Goal: Transaction & Acquisition: Purchase product/service

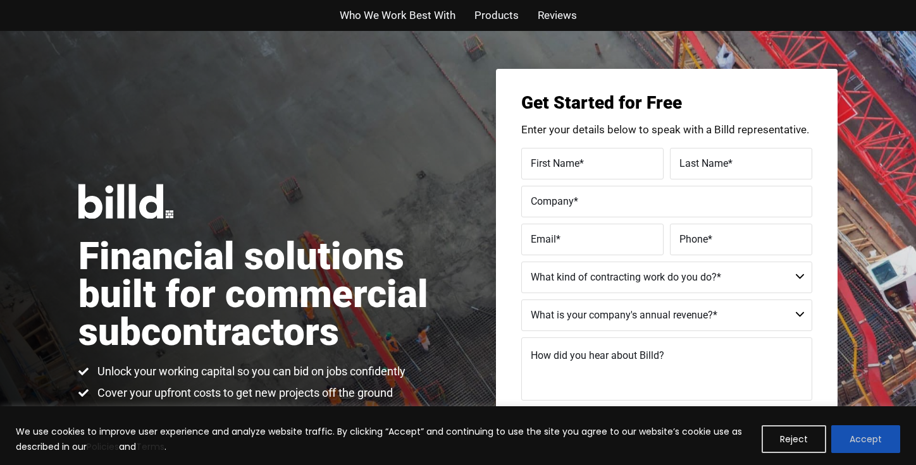
click at [868, 440] on button "Accept" at bounding box center [865, 440] width 69 height 28
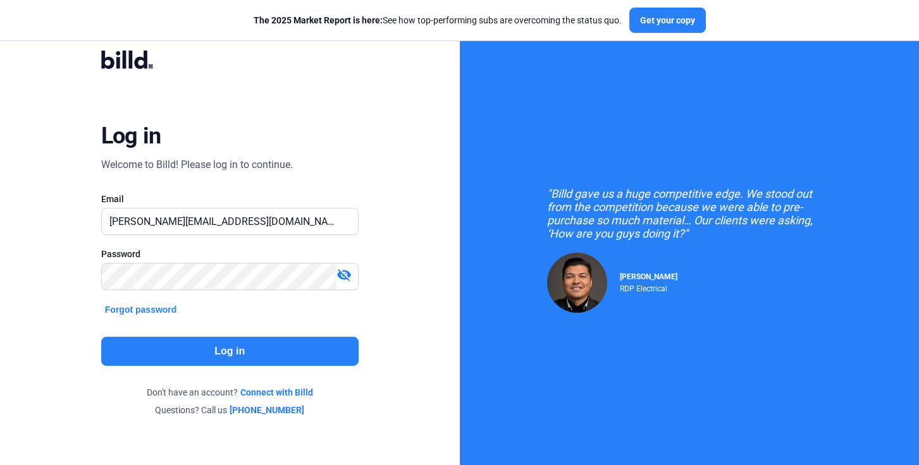
click at [230, 350] on button "Log in" at bounding box center [229, 351] width 257 height 29
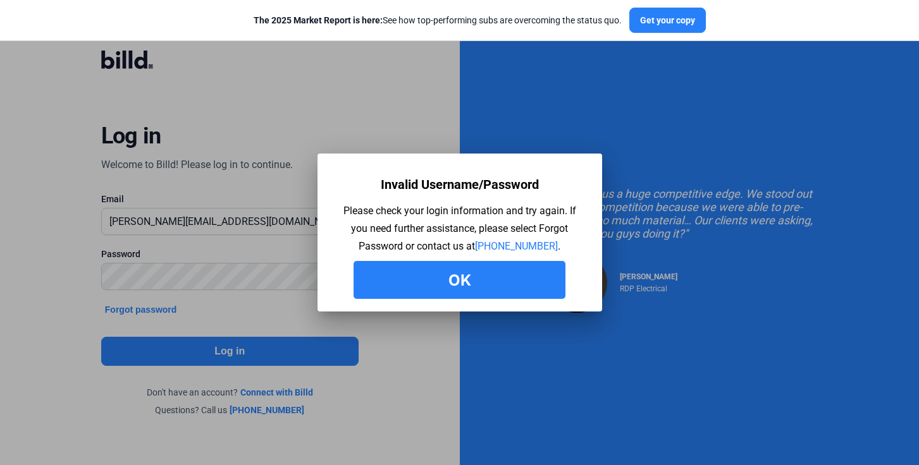
click at [465, 283] on button "Ok" at bounding box center [459, 280] width 212 height 38
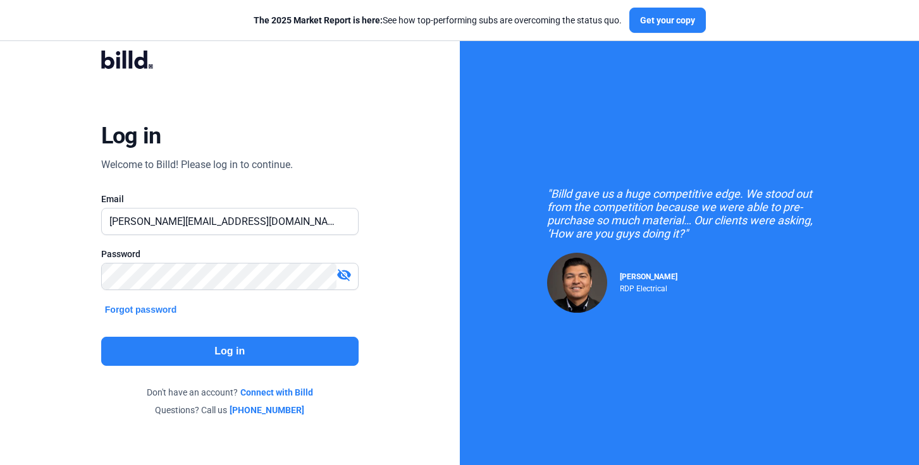
click at [350, 274] on mat-icon "visibility_off" at bounding box center [343, 274] width 15 height 15
click at [400, 309] on div "Log in Welcome to Billd! Please log in to continue. Email [PERSON_NAME][EMAIL_A…" at bounding box center [230, 233] width 460 height 467
click at [218, 355] on button "Log in" at bounding box center [229, 351] width 257 height 29
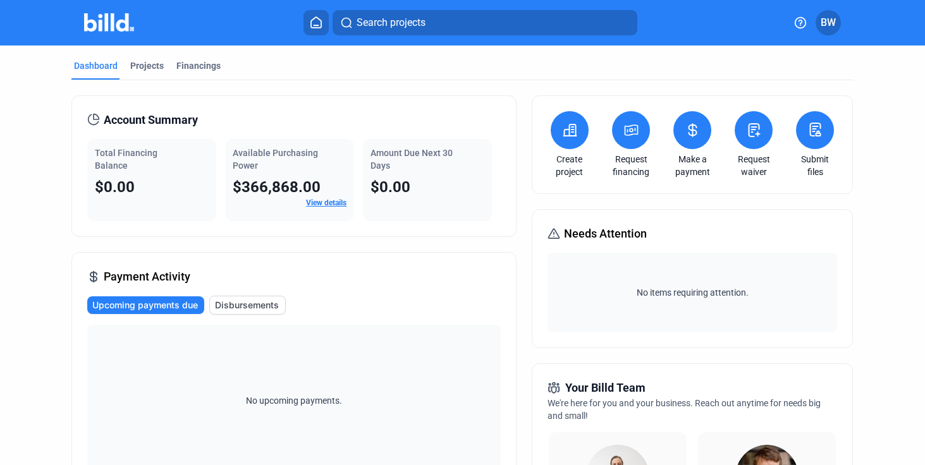
click at [567, 125] on icon at bounding box center [569, 130] width 13 height 11
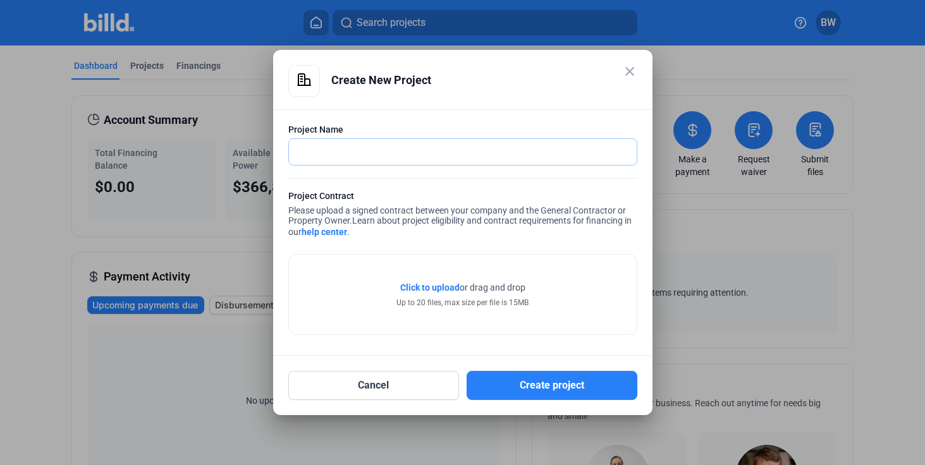
click at [383, 144] on input "text" at bounding box center [456, 152] width 334 height 26
type input "KLow Trane Remodel - 19938"
click at [427, 288] on span "Click to upload" at bounding box center [429, 288] width 59 height 10
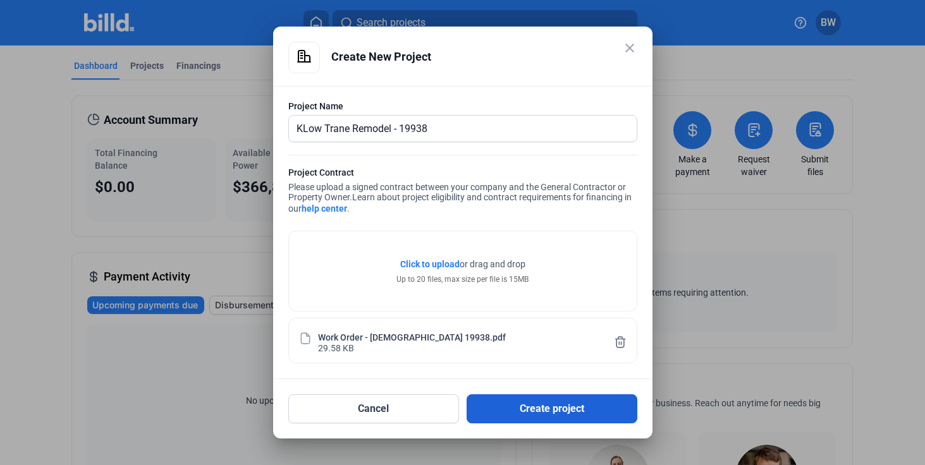
click at [547, 413] on button "Create project" at bounding box center [552, 409] width 171 height 29
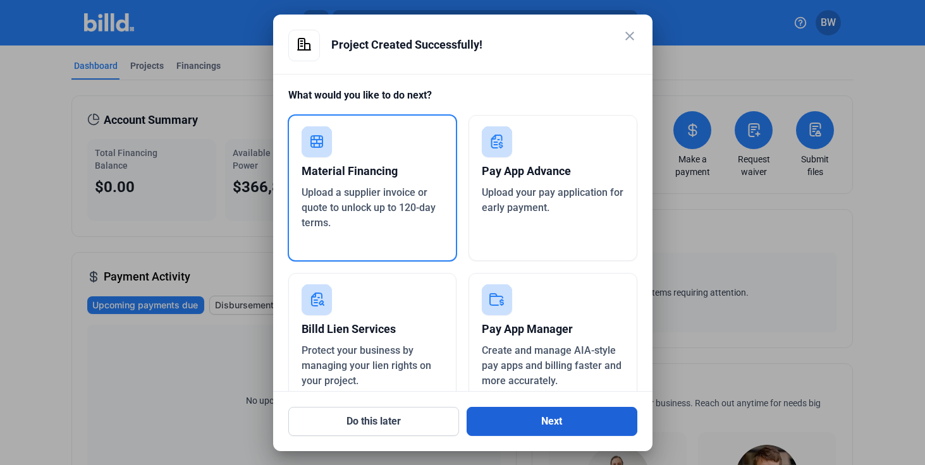
click at [557, 427] on button "Next" at bounding box center [552, 421] width 171 height 29
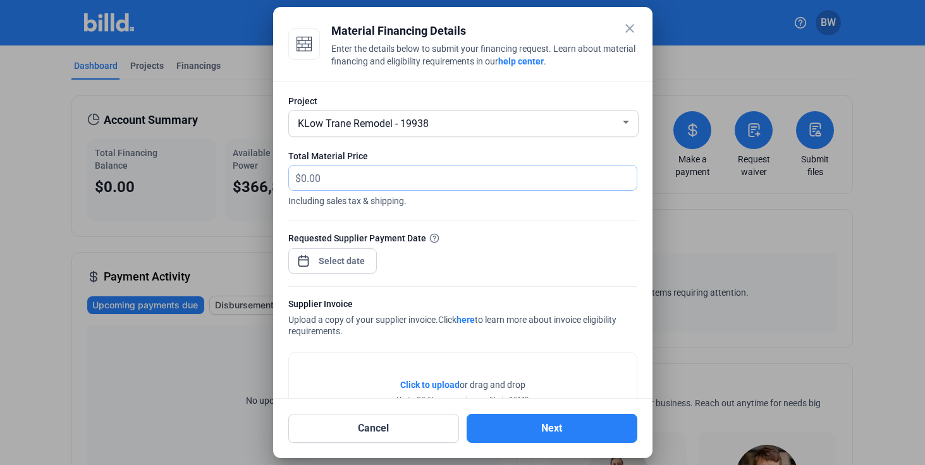
click at [348, 181] on input "text" at bounding box center [461, 178] width 321 height 25
drag, startPoint x: 348, startPoint y: 181, endPoint x: 209, endPoint y: 168, distance: 139.7
click at [219, 170] on div "close Material Financing Details Enter the details below to submit your financi…" at bounding box center [462, 232] width 925 height 465
type input "25,690.51"
click at [479, 261] on div "Requested Supplier Payment Date" at bounding box center [462, 258] width 349 height 55
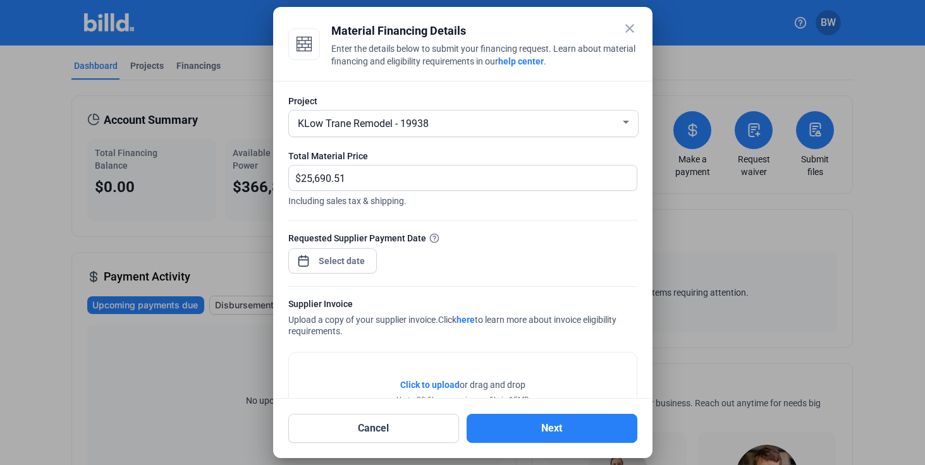
click at [417, 386] on span "Click to upload" at bounding box center [429, 385] width 59 height 10
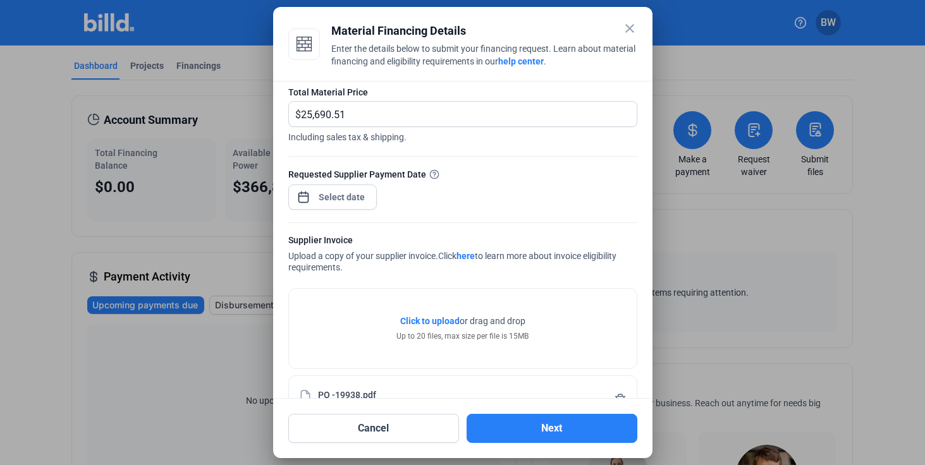
scroll to position [103, 0]
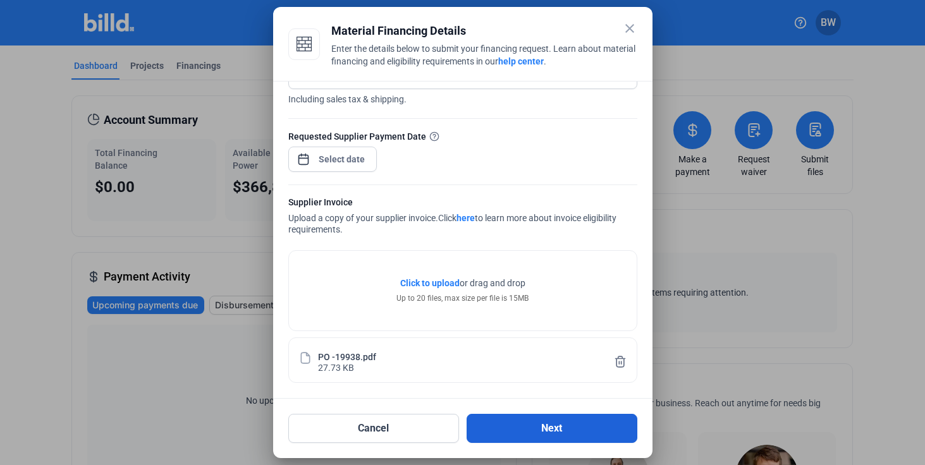
click at [562, 429] on button "Next" at bounding box center [552, 428] width 171 height 29
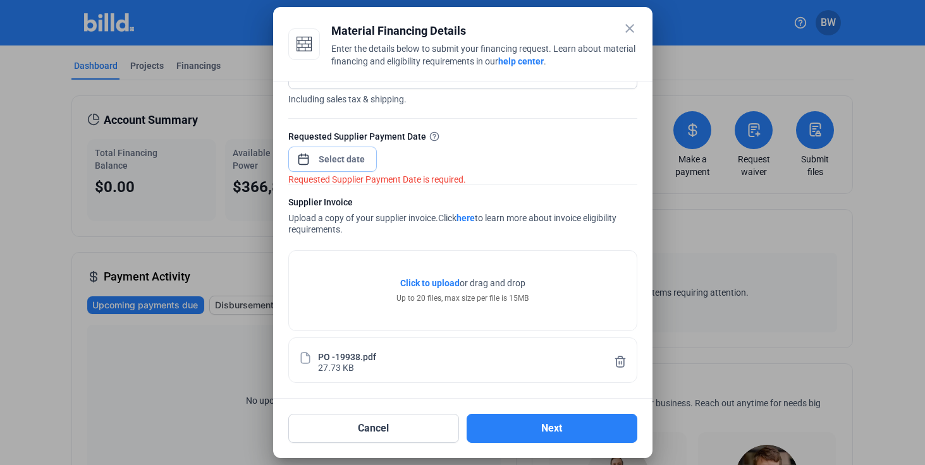
click at [306, 157] on span "Open calendar" at bounding box center [303, 153] width 30 height 30
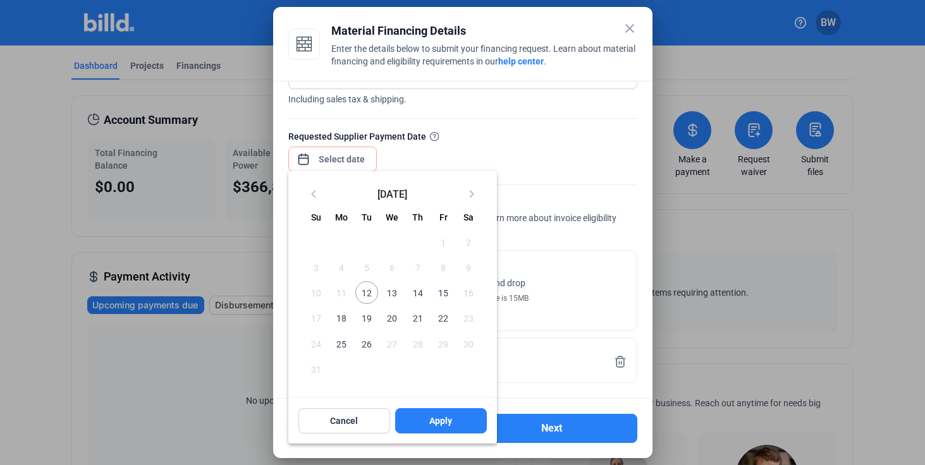
click at [441, 317] on span "22" at bounding box center [443, 318] width 23 height 23
click at [439, 425] on span "Apply" at bounding box center [440, 421] width 23 height 13
type input "[DATE]"
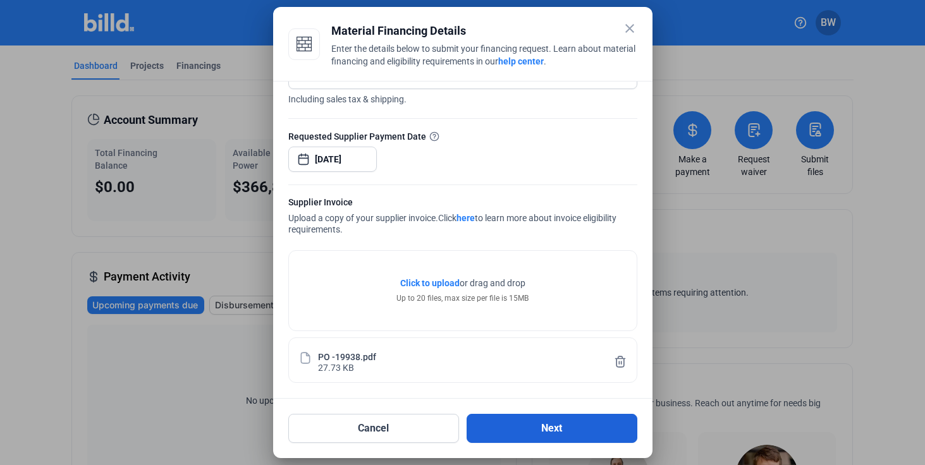
click at [550, 424] on button "Next" at bounding box center [552, 428] width 171 height 29
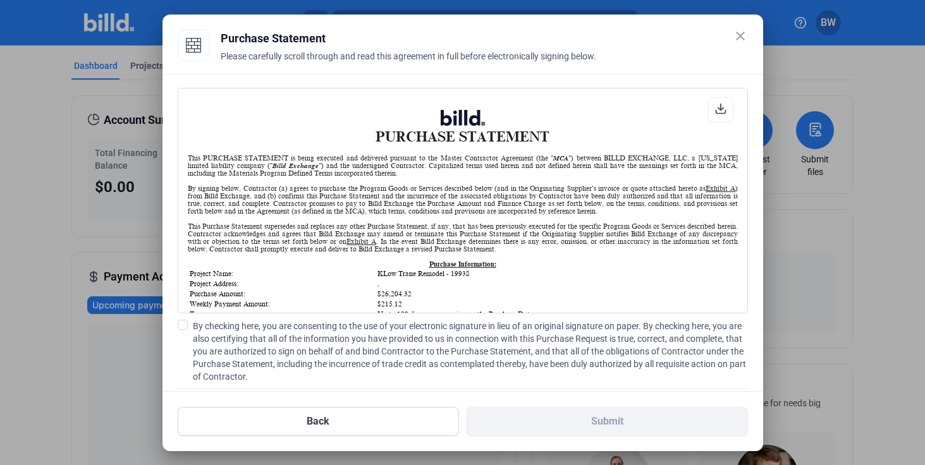
scroll to position [1, 0]
click at [181, 327] on span at bounding box center [183, 325] width 10 height 10
click at [0, 0] on input "By checking here, you are consenting to the use of your electronic signature in…" at bounding box center [0, 0] width 0 height 0
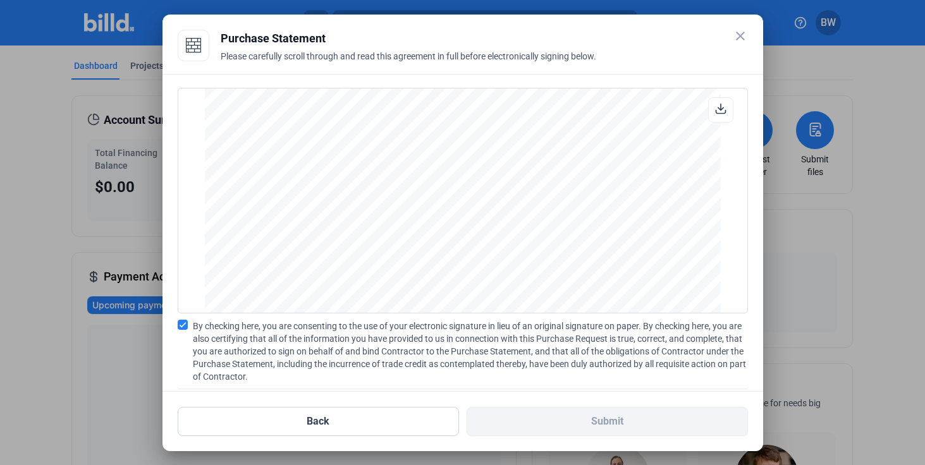
scroll to position [80, 0]
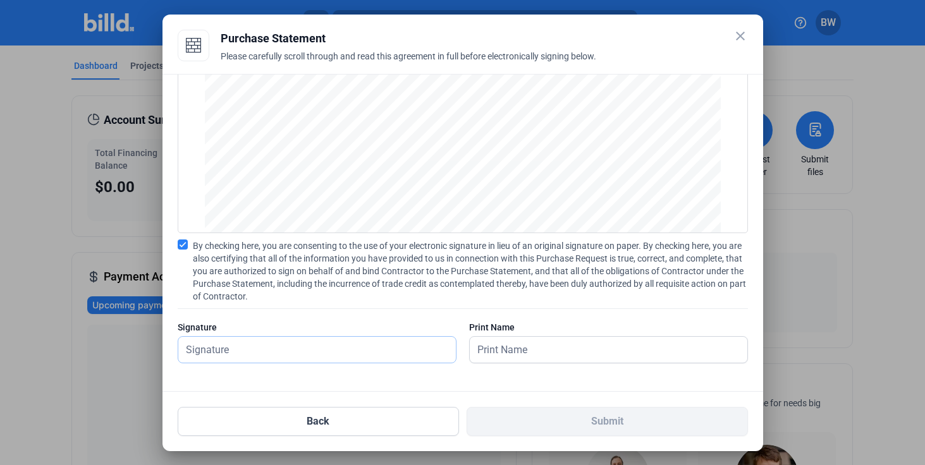
click at [267, 362] on input "text" at bounding box center [310, 350] width 264 height 26
click at [267, 354] on input "text" at bounding box center [317, 350] width 278 height 26
type input "b"
type input "[PERSON_NAME]"
type input "`"
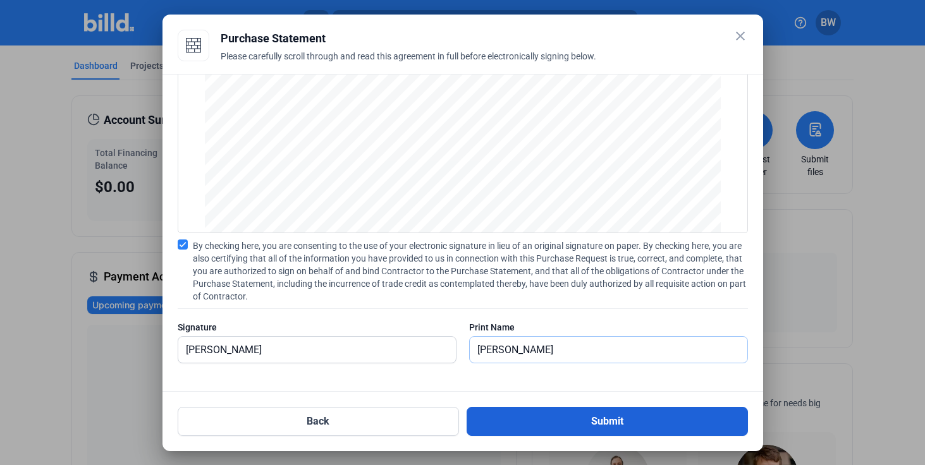
type input "[PERSON_NAME]"
click at [556, 433] on button "Submit" at bounding box center [607, 421] width 281 height 29
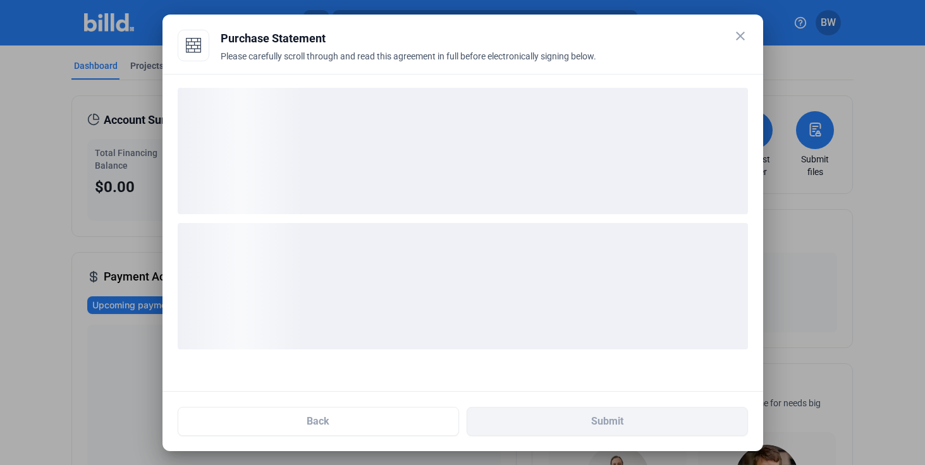
scroll to position [0, 0]
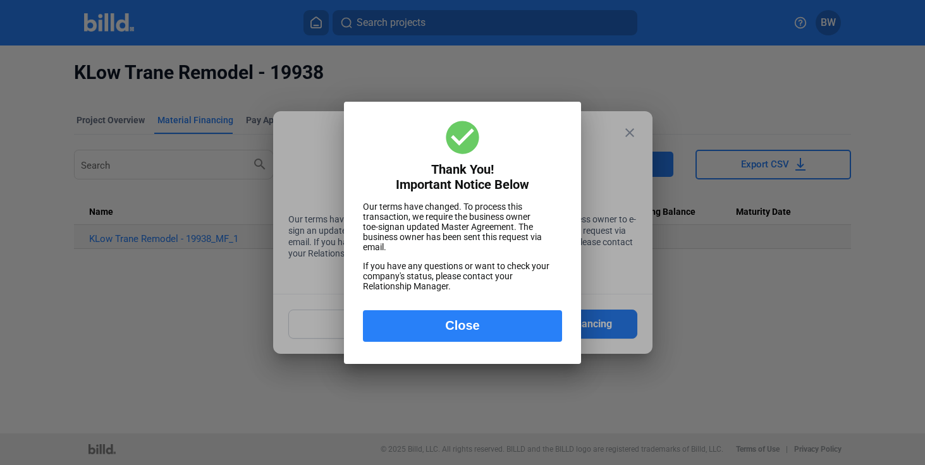
click at [455, 326] on button "Close" at bounding box center [462, 326] width 199 height 32
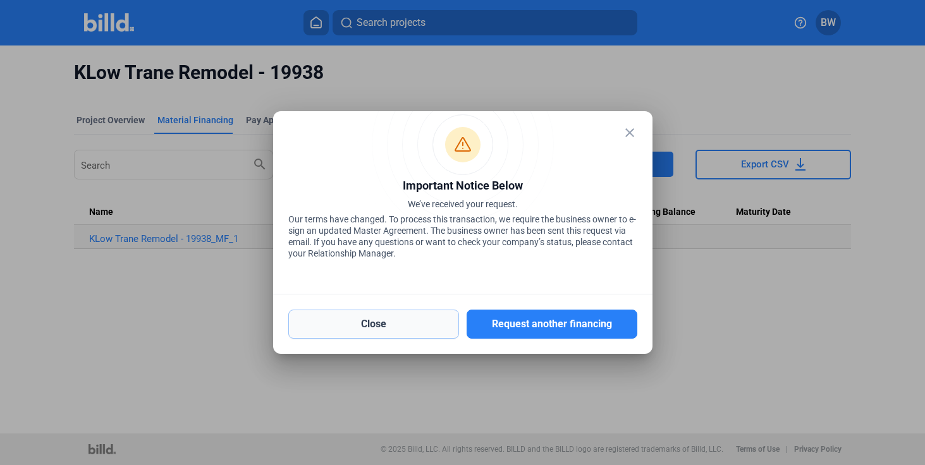
click at [391, 324] on button "Close" at bounding box center [373, 324] width 171 height 29
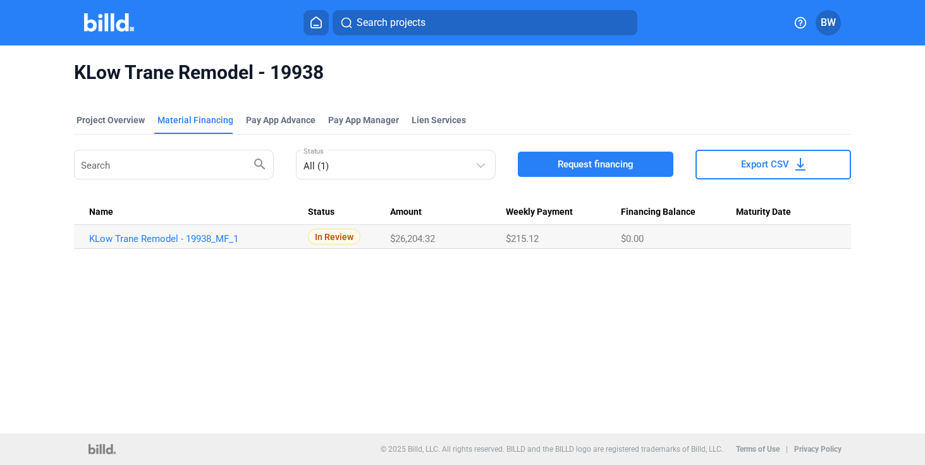
click at [598, 163] on span "Request financing" at bounding box center [596, 164] width 76 height 13
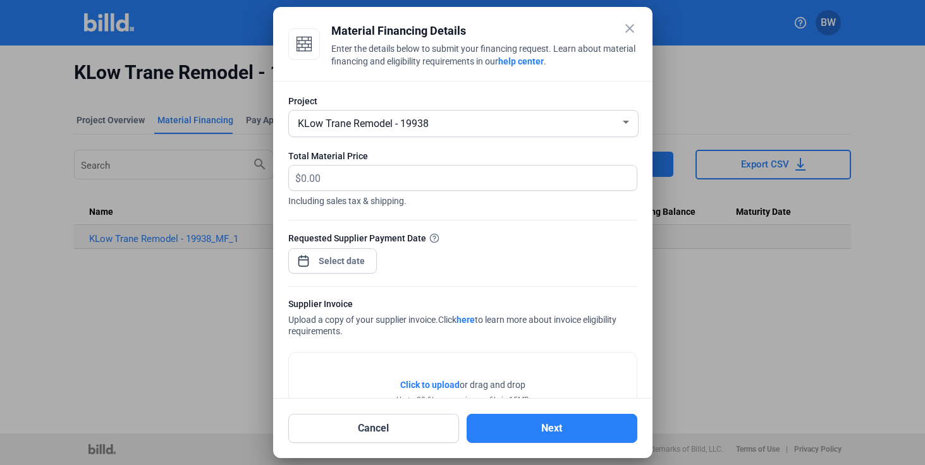
click at [628, 28] on mat-icon "close" at bounding box center [629, 28] width 15 height 15
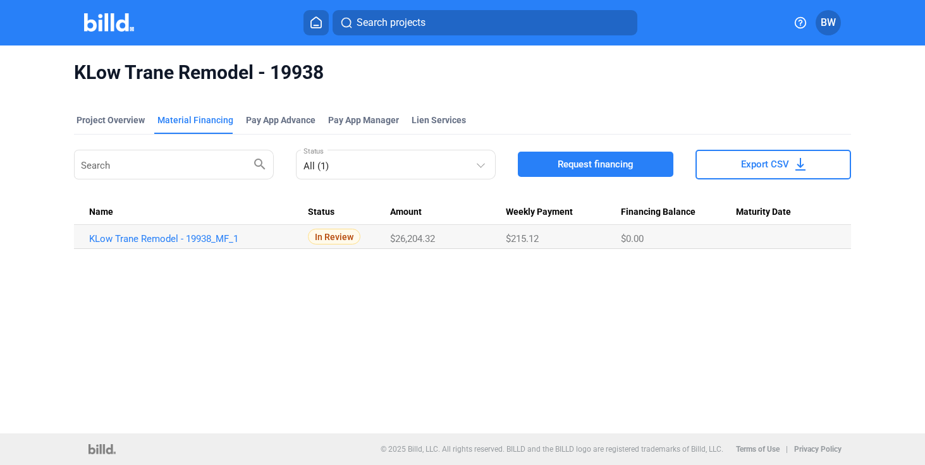
click at [836, 23] on span "BW" at bounding box center [828, 22] width 15 height 15
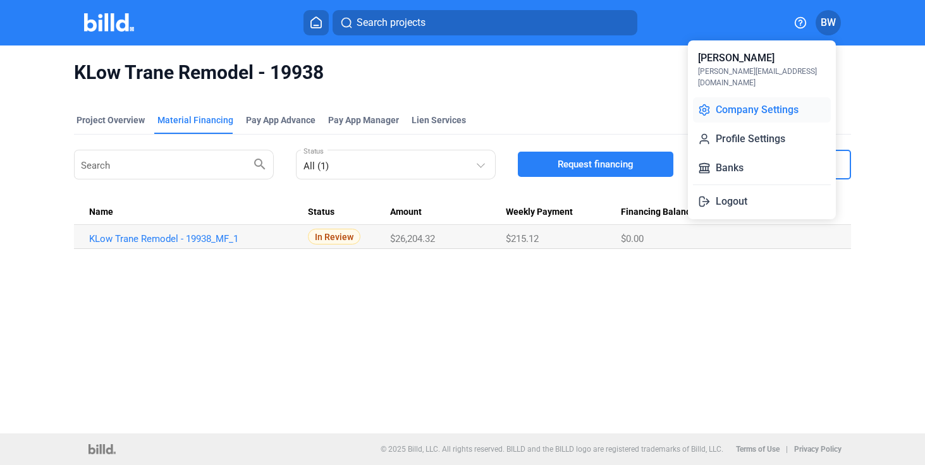
click at [720, 101] on button "Company Settings" at bounding box center [762, 109] width 138 height 25
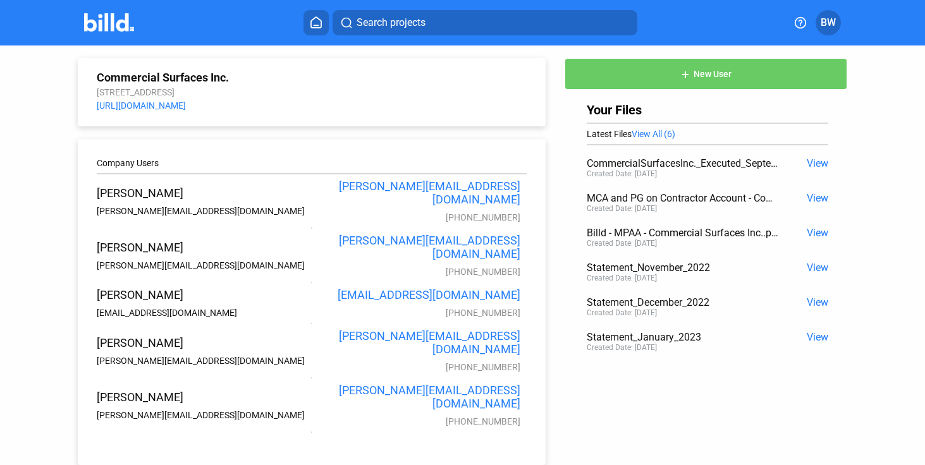
click at [832, 21] on span "BW" at bounding box center [828, 22] width 15 height 15
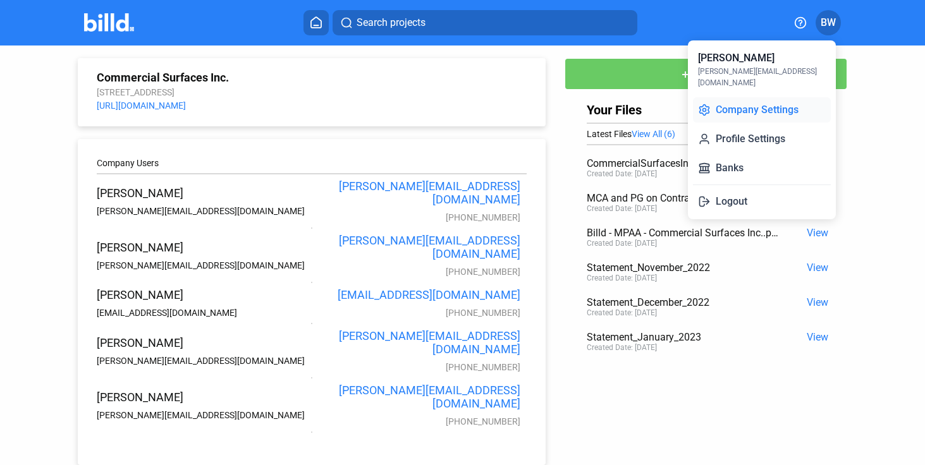
click at [730, 97] on button "Company Settings" at bounding box center [762, 109] width 138 height 25
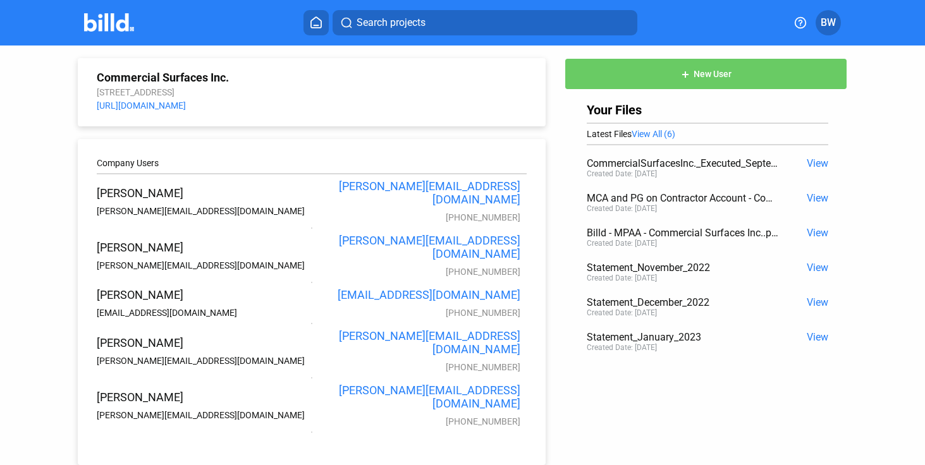
click at [101, 224] on div at bounding box center [312, 228] width 430 height 11
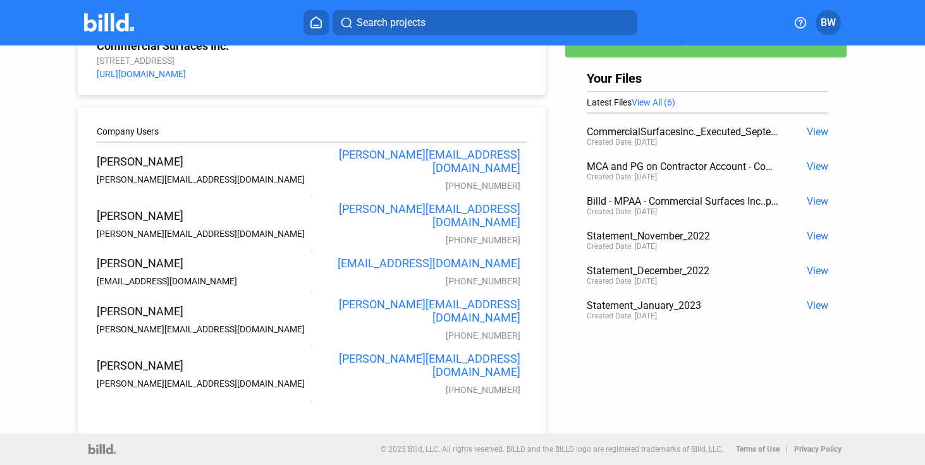
click at [804, 25] on icon at bounding box center [800, 22] width 13 height 13
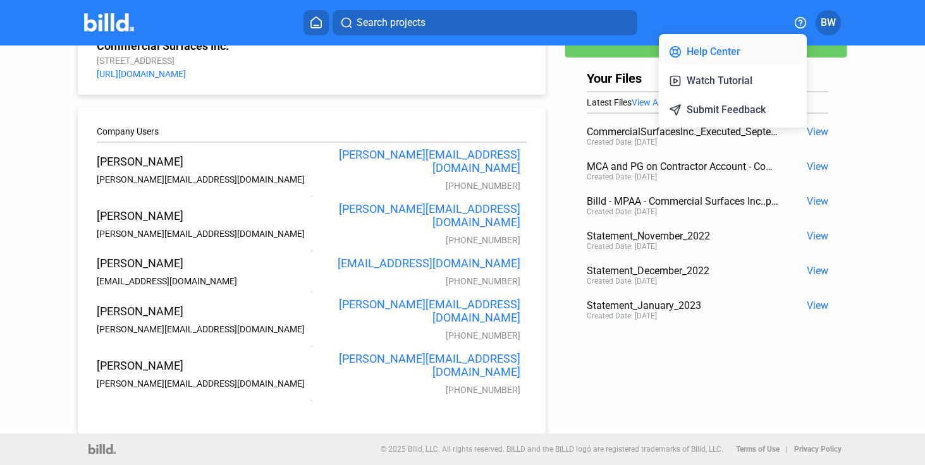
click at [739, 46] on button "Help Center" at bounding box center [733, 51] width 138 height 25
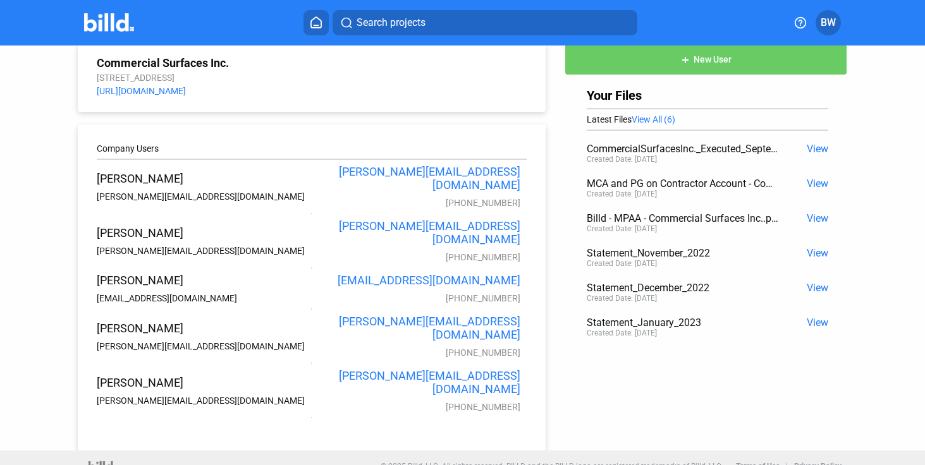
scroll to position [0, 0]
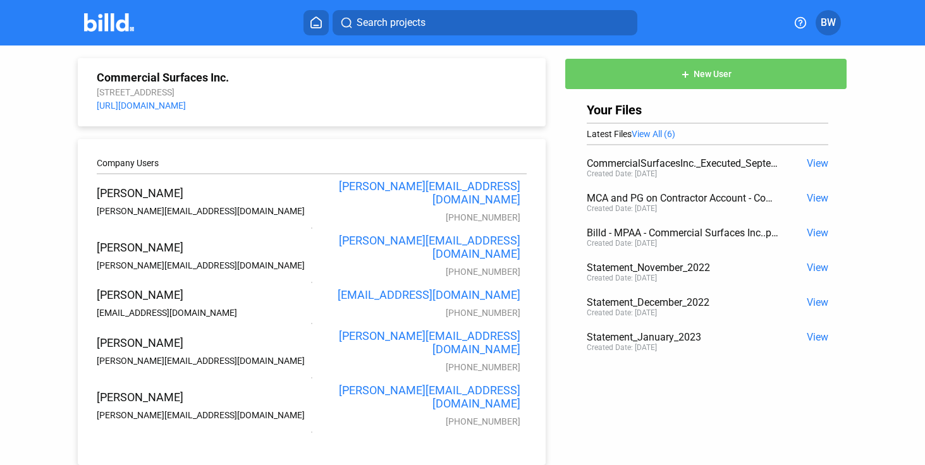
click at [153, 108] on link "[URL][DOMAIN_NAME]" at bounding box center [141, 106] width 89 height 10
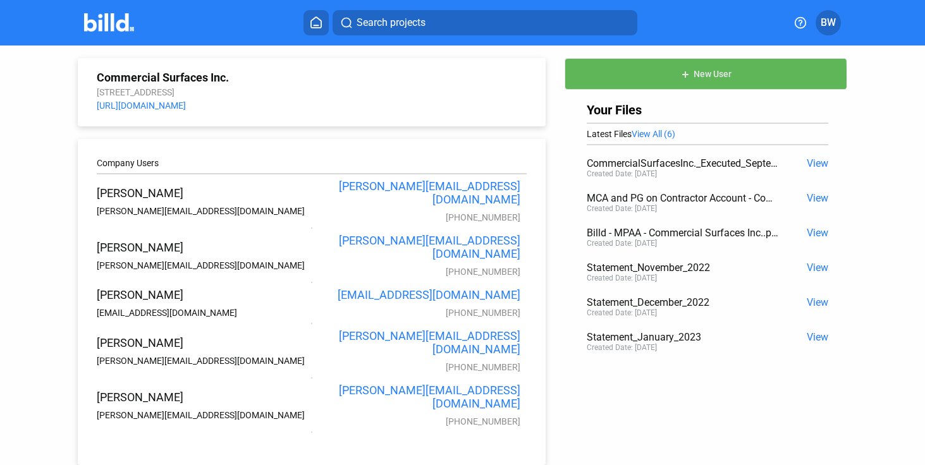
click at [701, 77] on span "New User" at bounding box center [713, 75] width 38 height 10
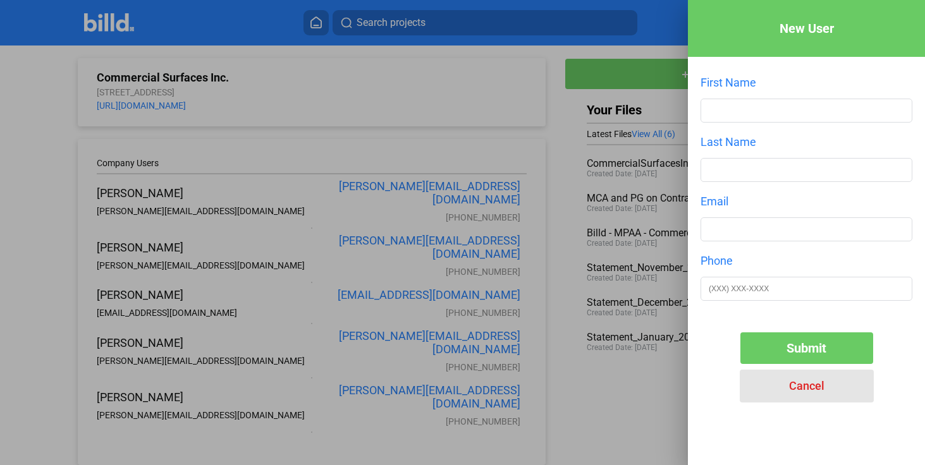
click at [800, 383] on span "Cancel" at bounding box center [806, 385] width 35 height 13
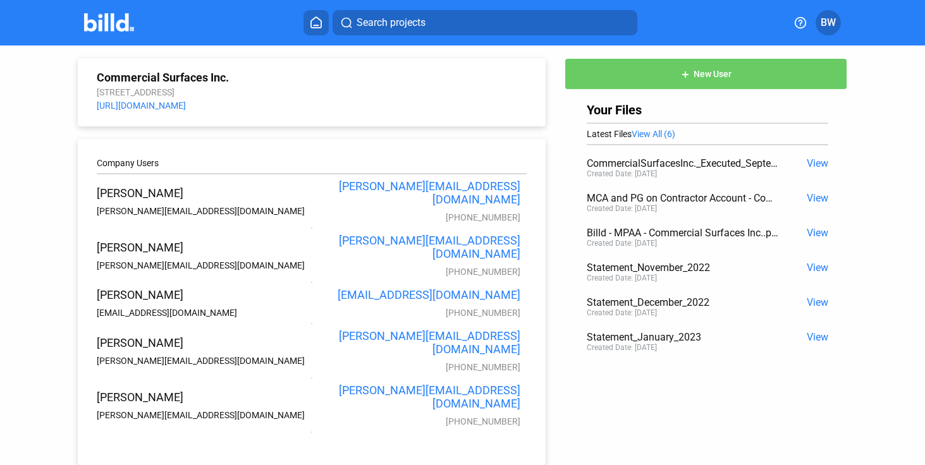
click at [317, 21] on icon at bounding box center [316, 22] width 13 height 12
